Goal: Task Accomplishment & Management: Use online tool/utility

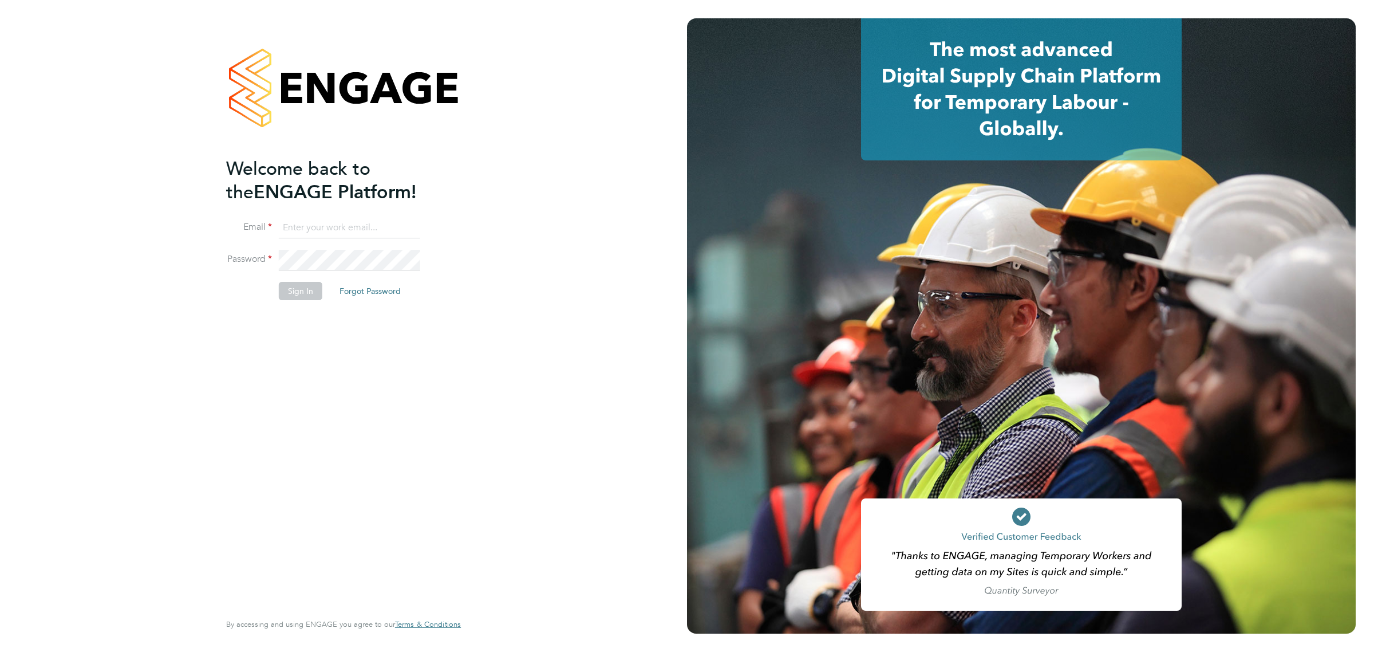
type input "vicki@bluewaterwales.com"
click at [302, 288] on button "Sign In" at bounding box center [301, 291] width 44 height 18
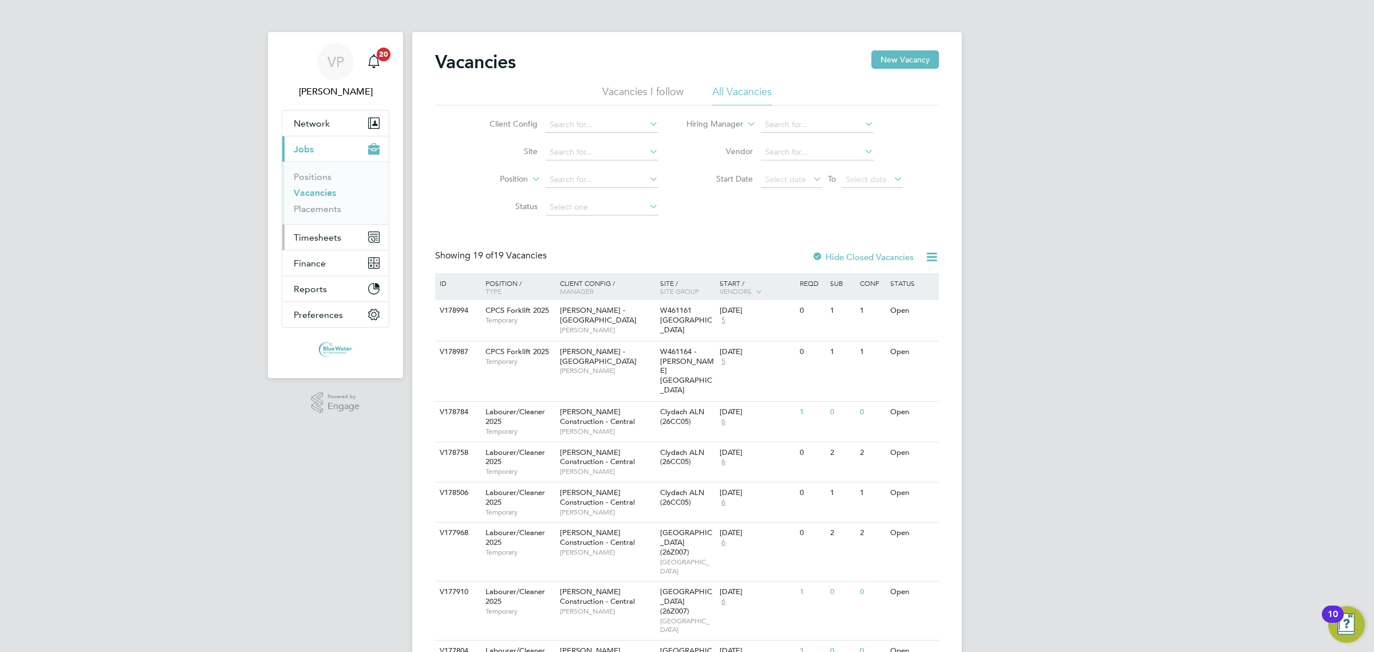
click at [317, 238] on span "Timesheets" at bounding box center [318, 237] width 48 height 11
click at [336, 206] on link "Timesheets" at bounding box center [318, 202] width 48 height 11
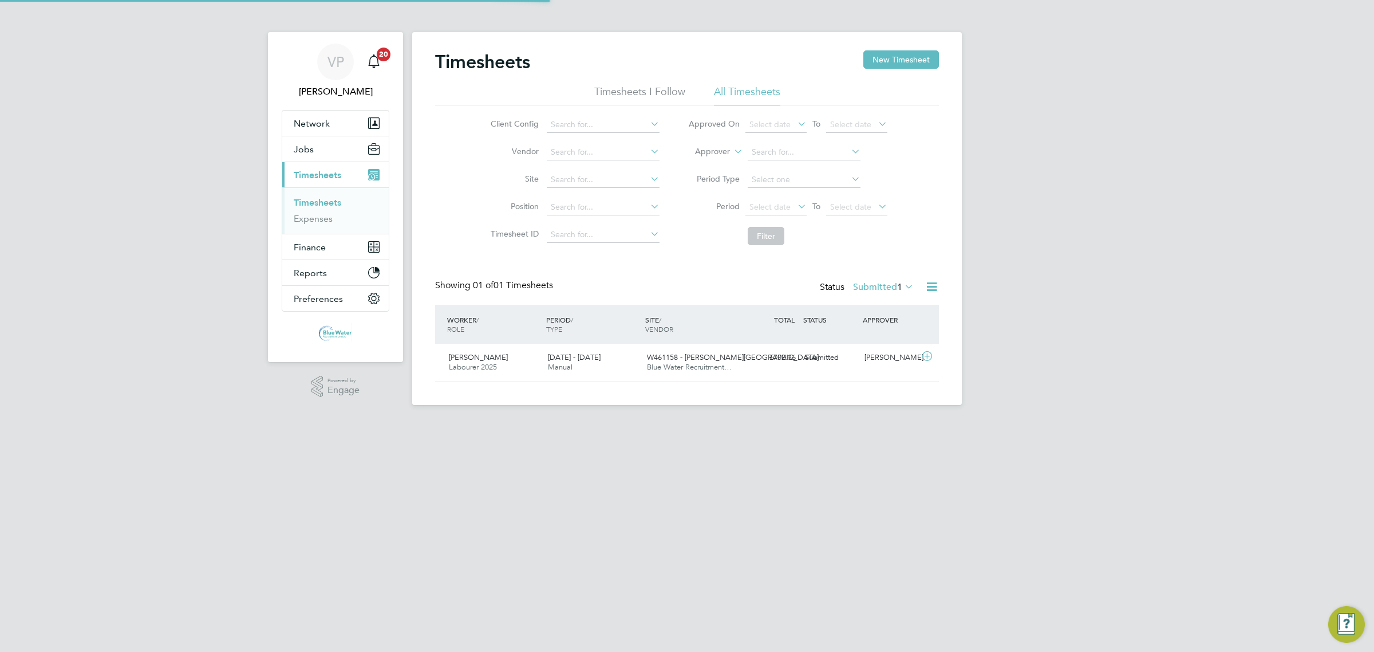
scroll to position [29, 99]
click at [720, 364] on span "Blue Water Recruitment…" at bounding box center [689, 367] width 85 height 10
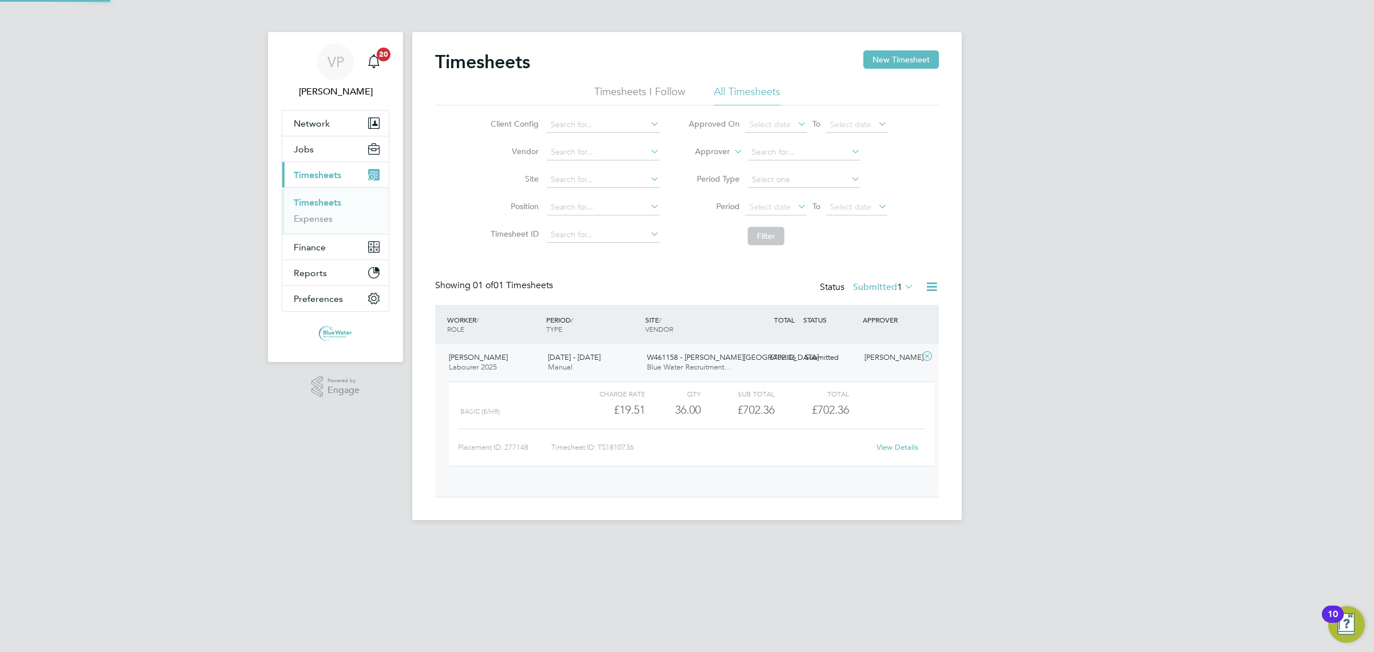
scroll to position [19, 112]
click at [891, 447] on link "View Details" at bounding box center [898, 447] width 42 height 10
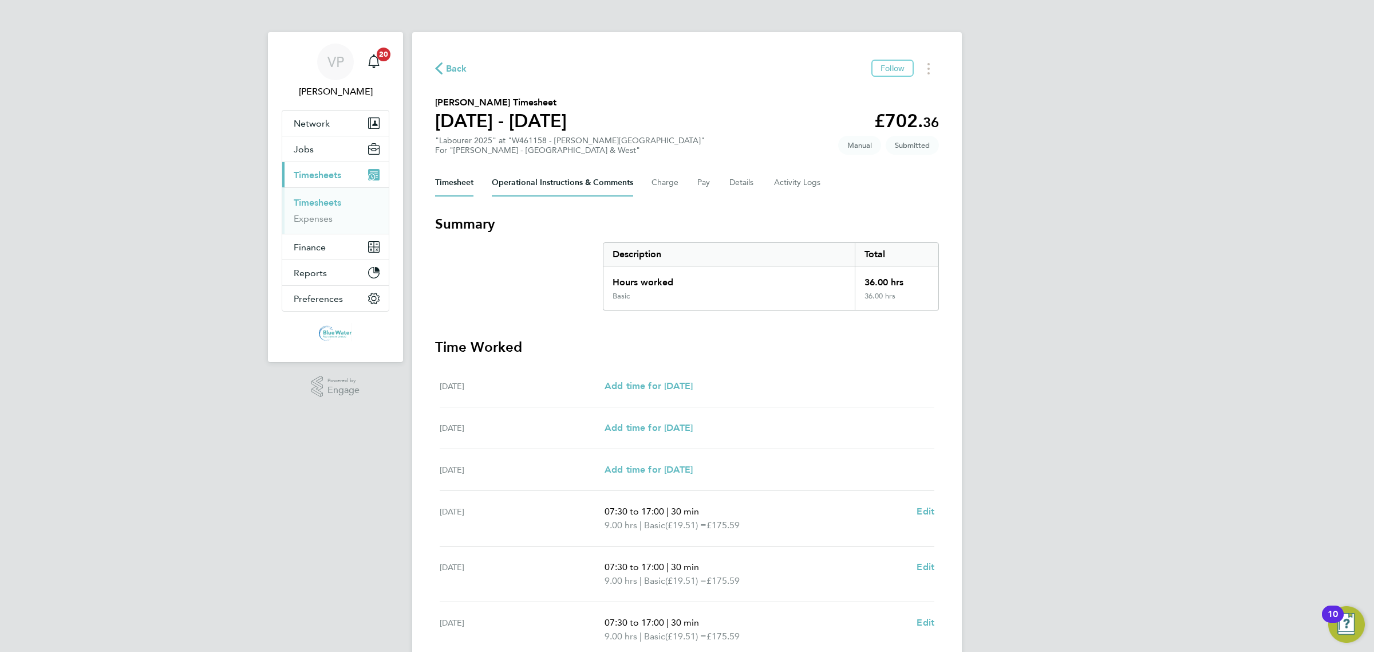
click at [534, 177] on Comments-tab "Operational Instructions & Comments" at bounding box center [562, 182] width 141 height 27
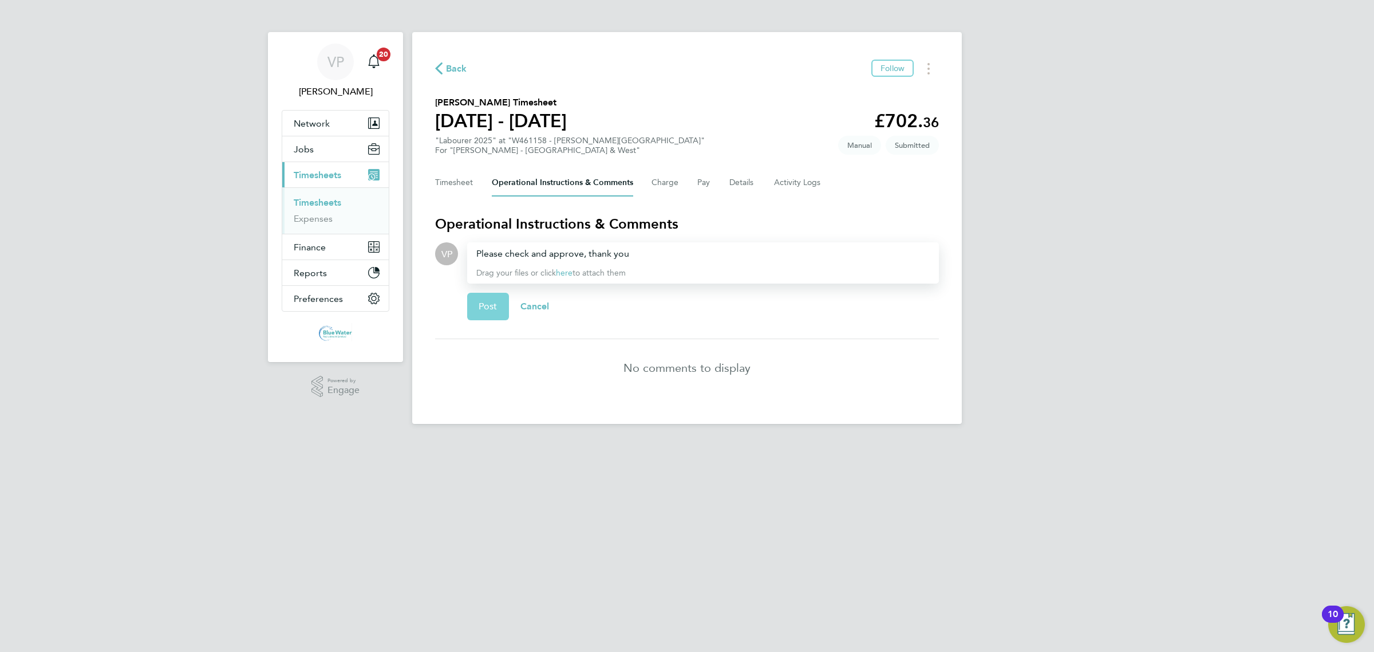
click at [478, 306] on button "Post" at bounding box center [488, 306] width 42 height 27
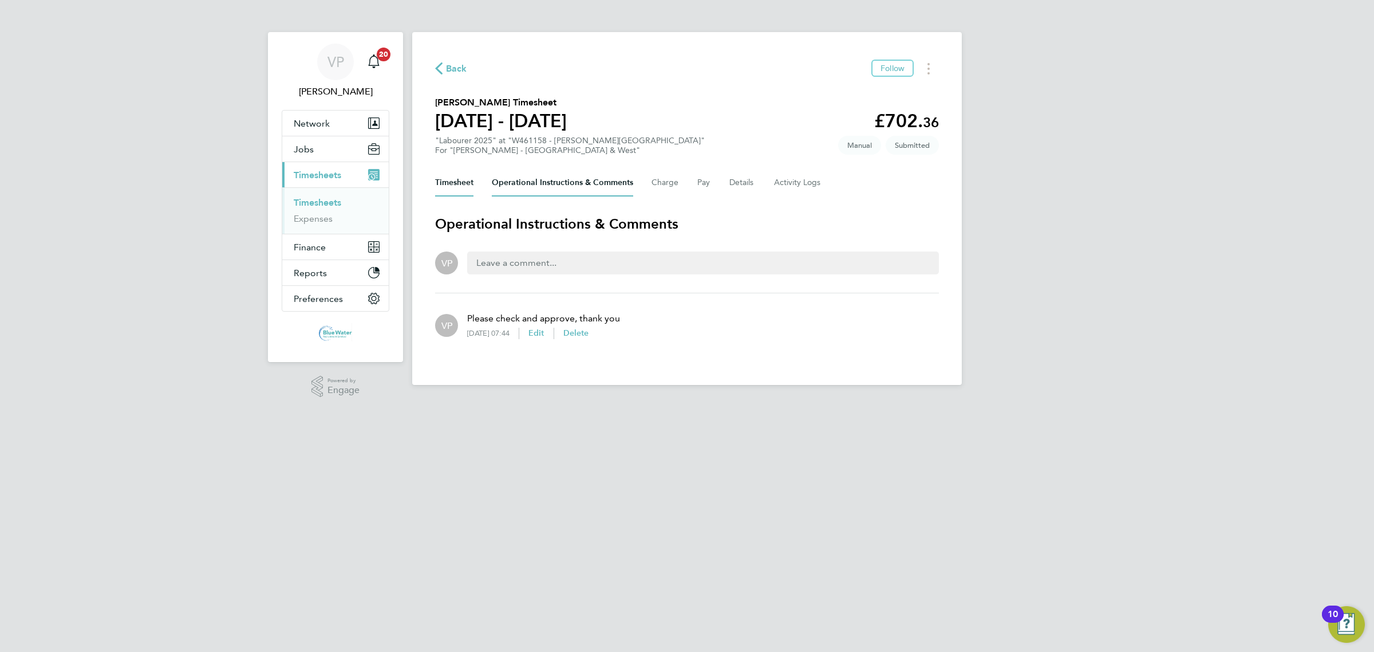
click at [451, 187] on button "Timesheet" at bounding box center [454, 182] width 38 height 27
